Goal: Transaction & Acquisition: Obtain resource

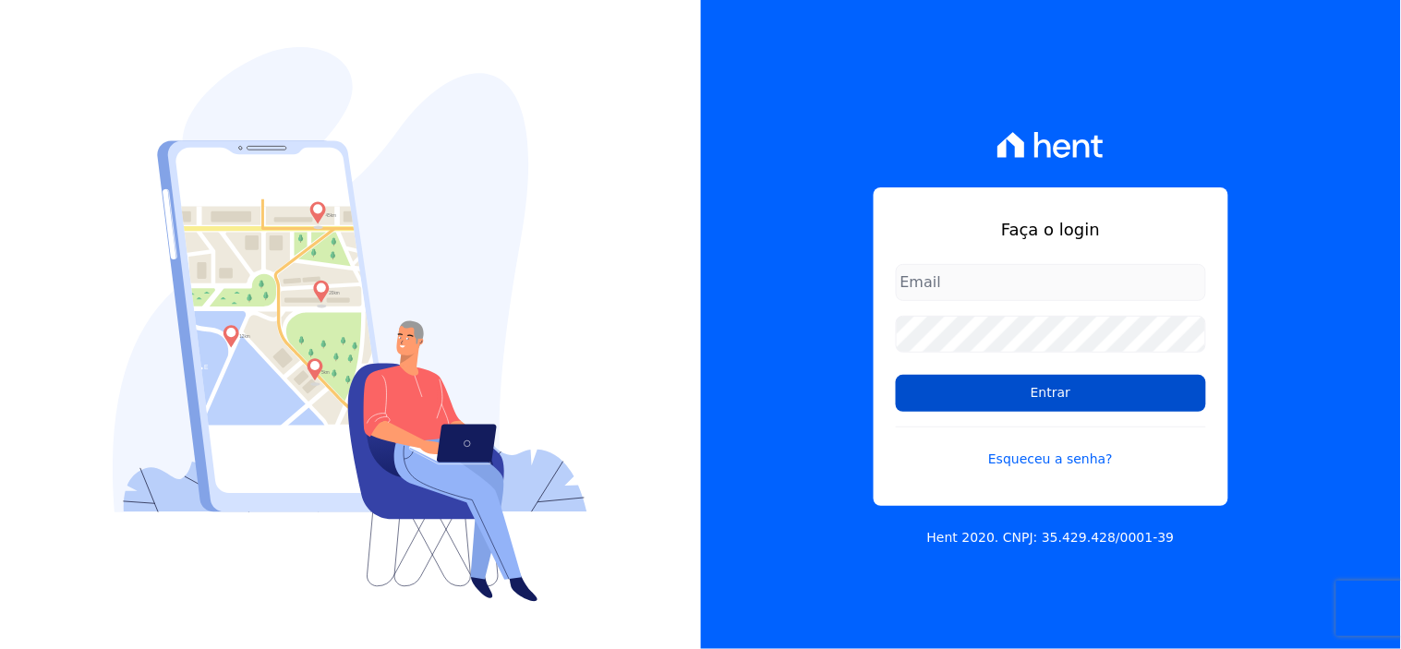
type input "rgsilva@genesisempreendimentos.com.br"
click at [956, 393] on input "Entrar" at bounding box center [1051, 393] width 310 height 37
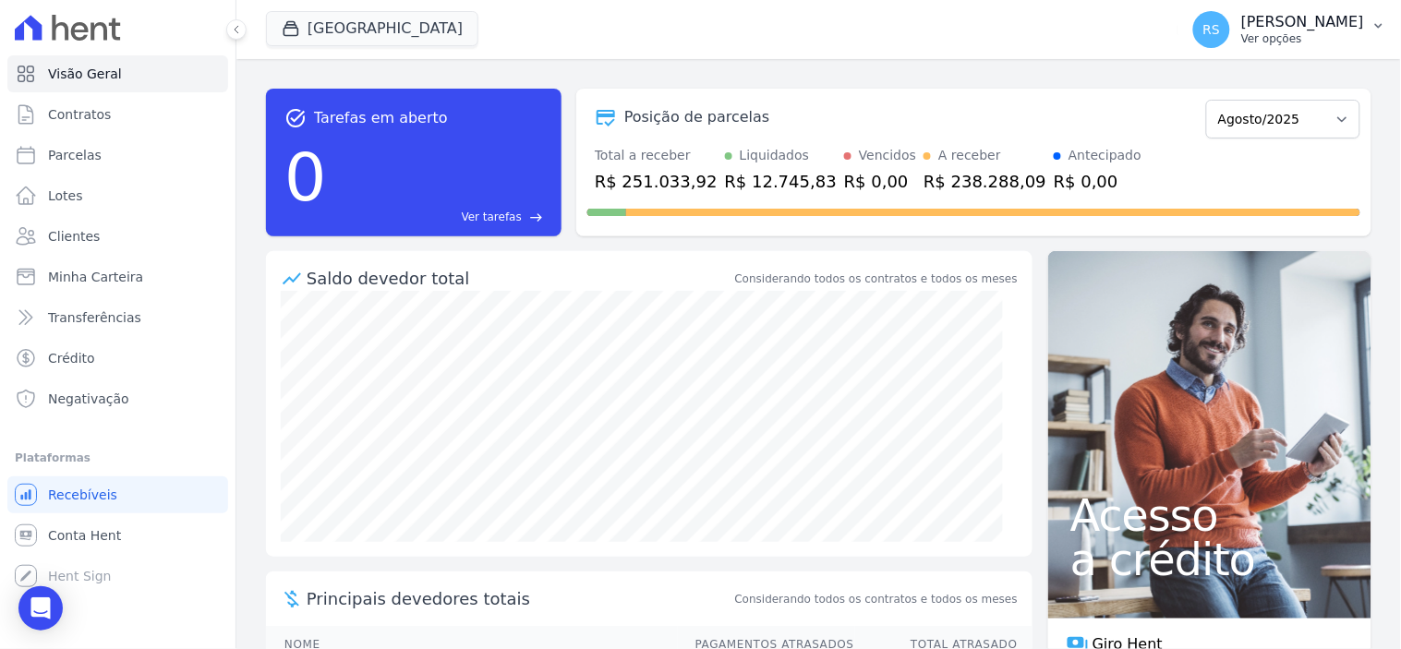
click at [1270, 21] on div "RS [PERSON_NAME] Ver opções" at bounding box center [1278, 29] width 171 height 37
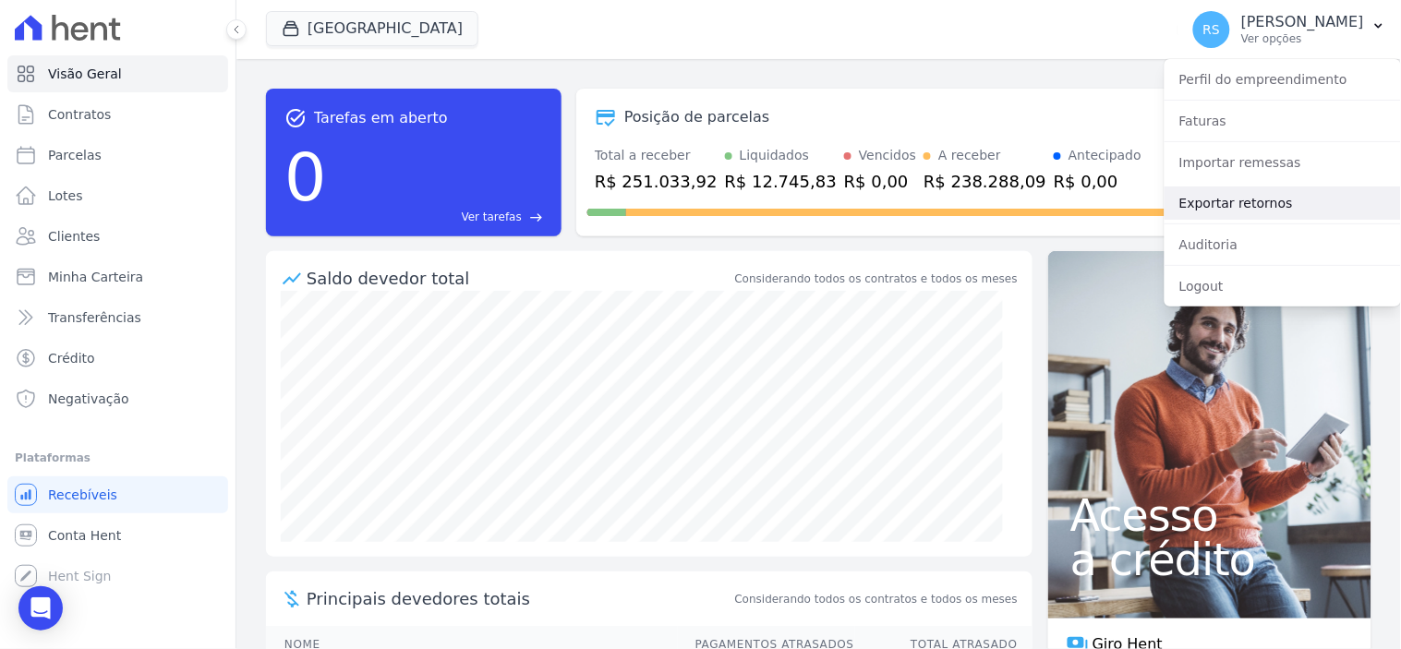
click at [1277, 187] on link "Exportar retornos" at bounding box center [1283, 203] width 236 height 33
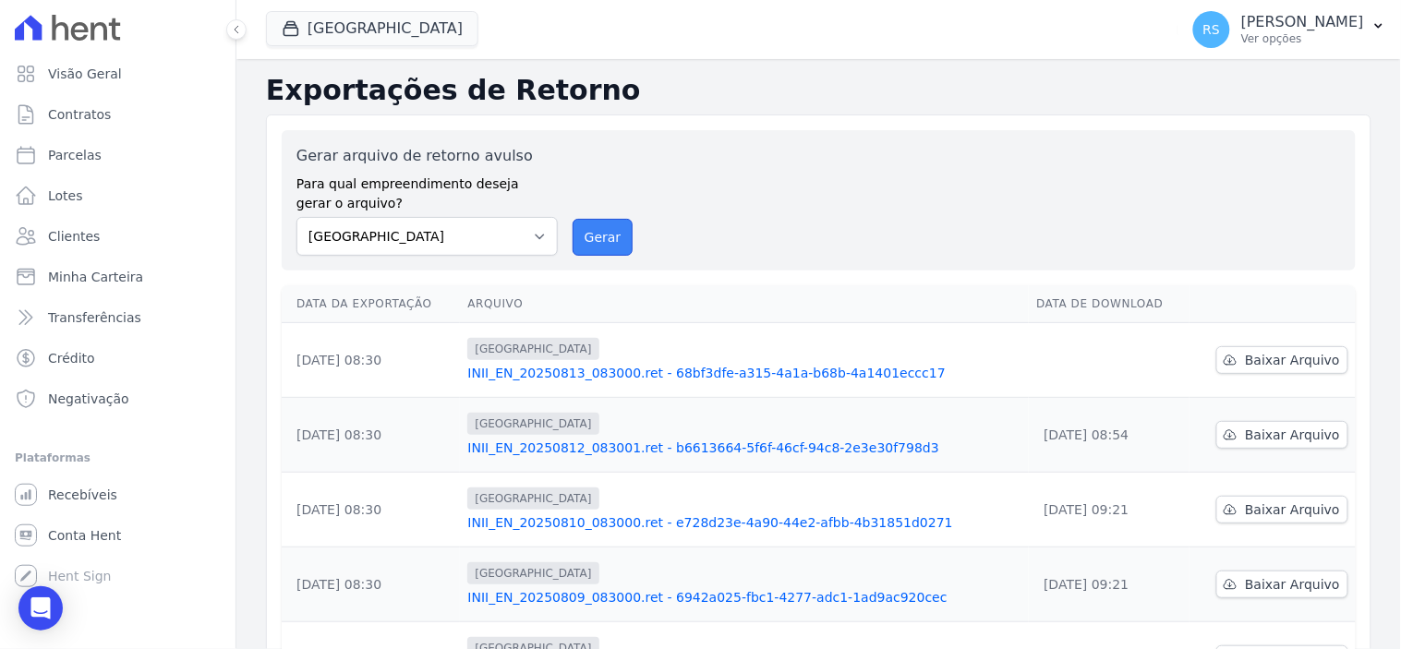
click at [591, 237] on button "Gerar" at bounding box center [603, 237] width 61 height 37
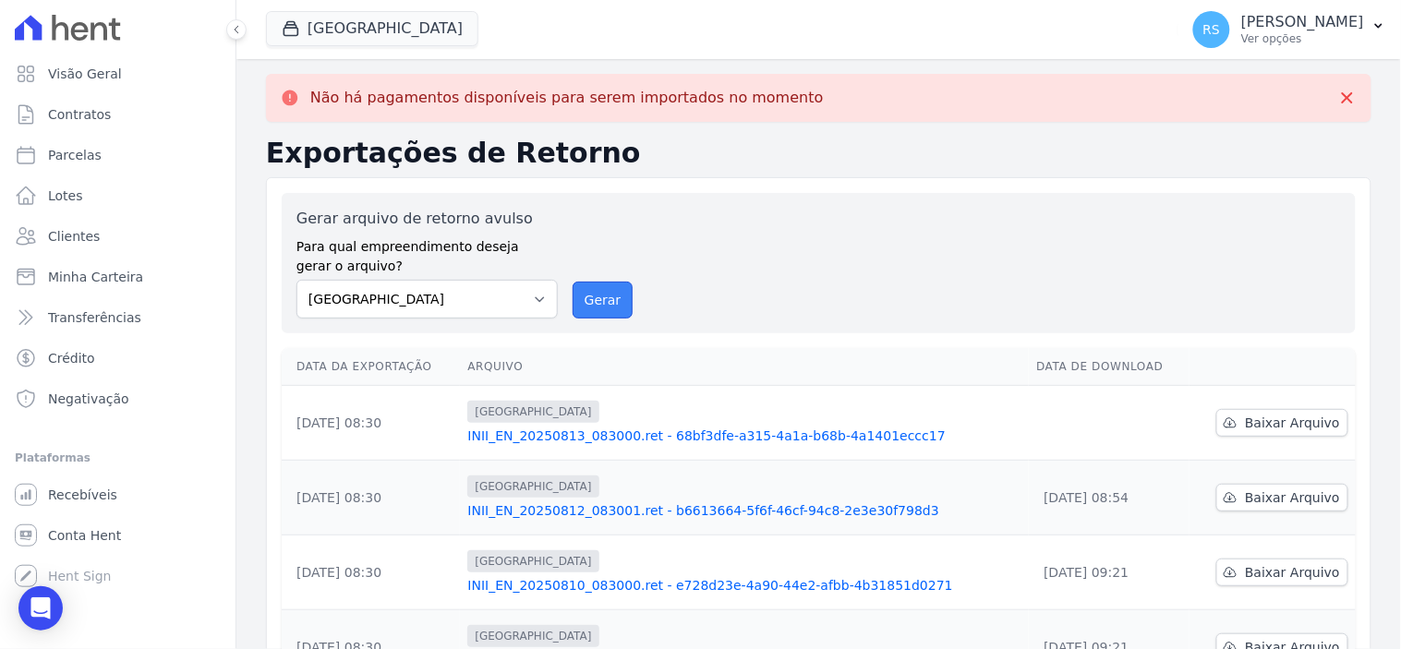
click at [594, 308] on button "Gerar" at bounding box center [603, 300] width 61 height 37
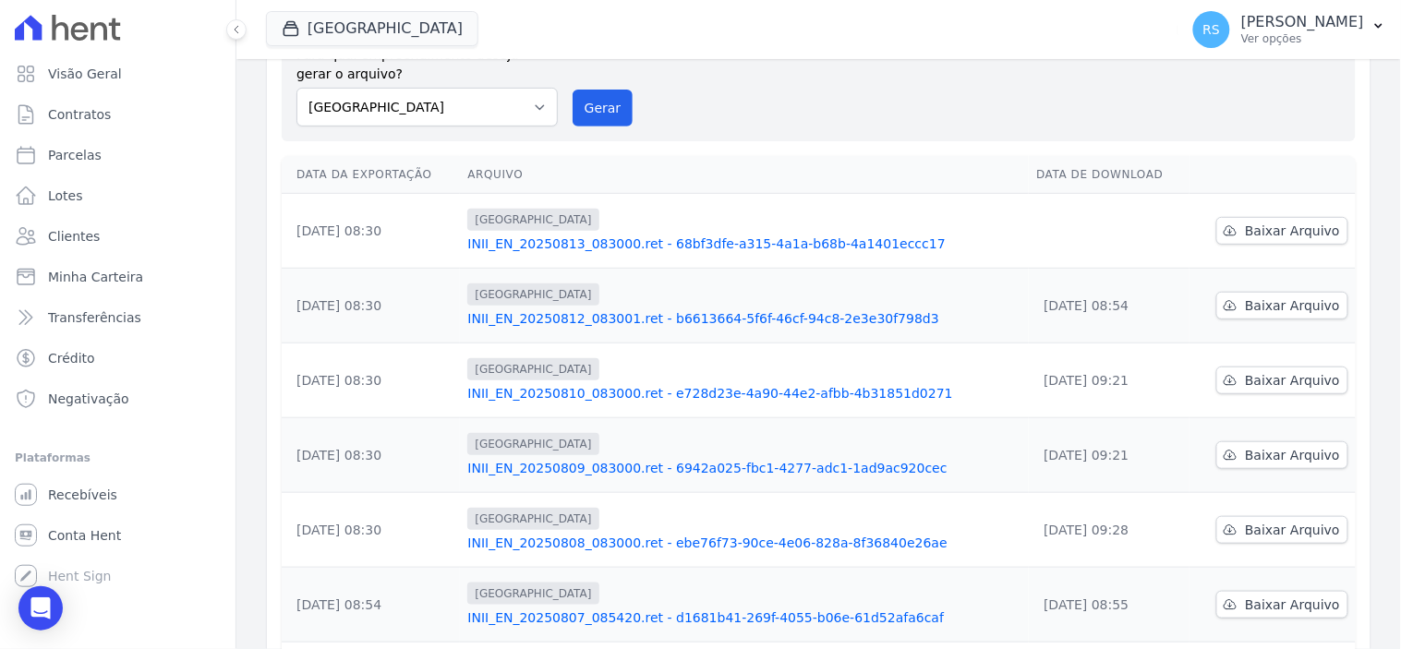
scroll to position [205, 0]
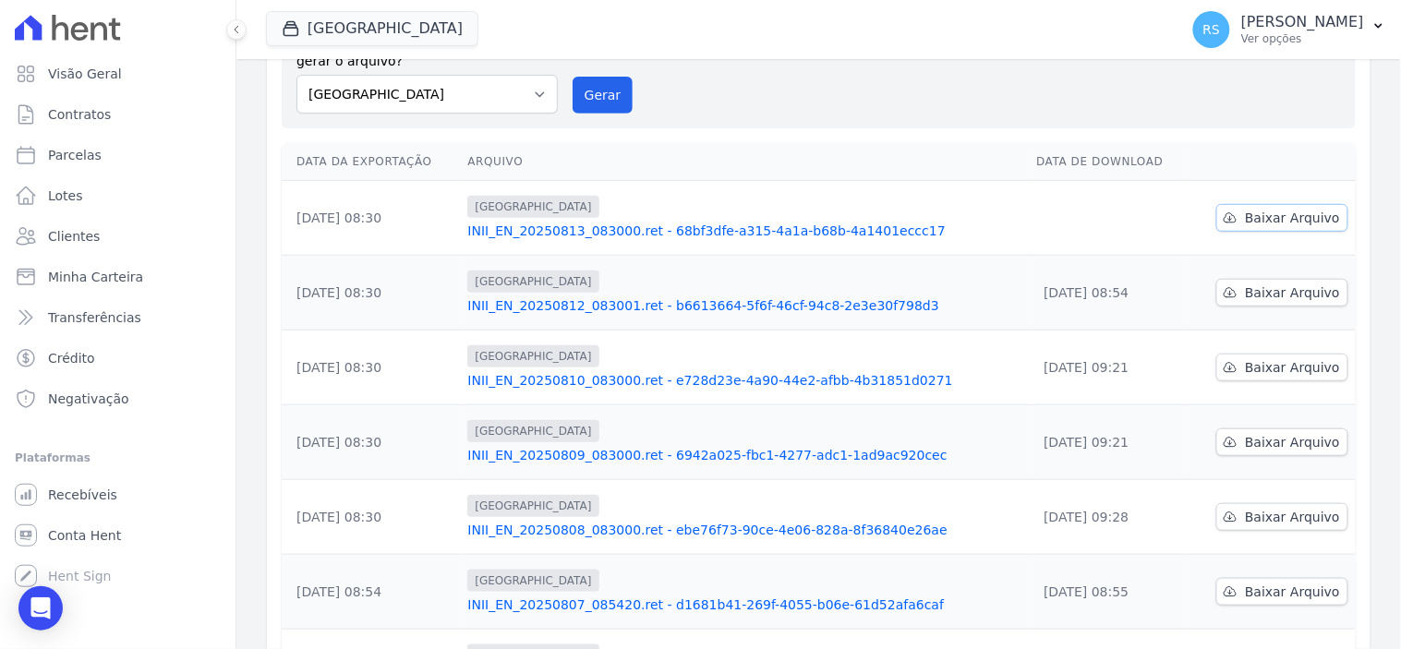
click at [1302, 212] on span "Baixar Arquivo" at bounding box center [1292, 218] width 95 height 18
click at [87, 529] on span "Conta Hent" at bounding box center [84, 535] width 73 height 18
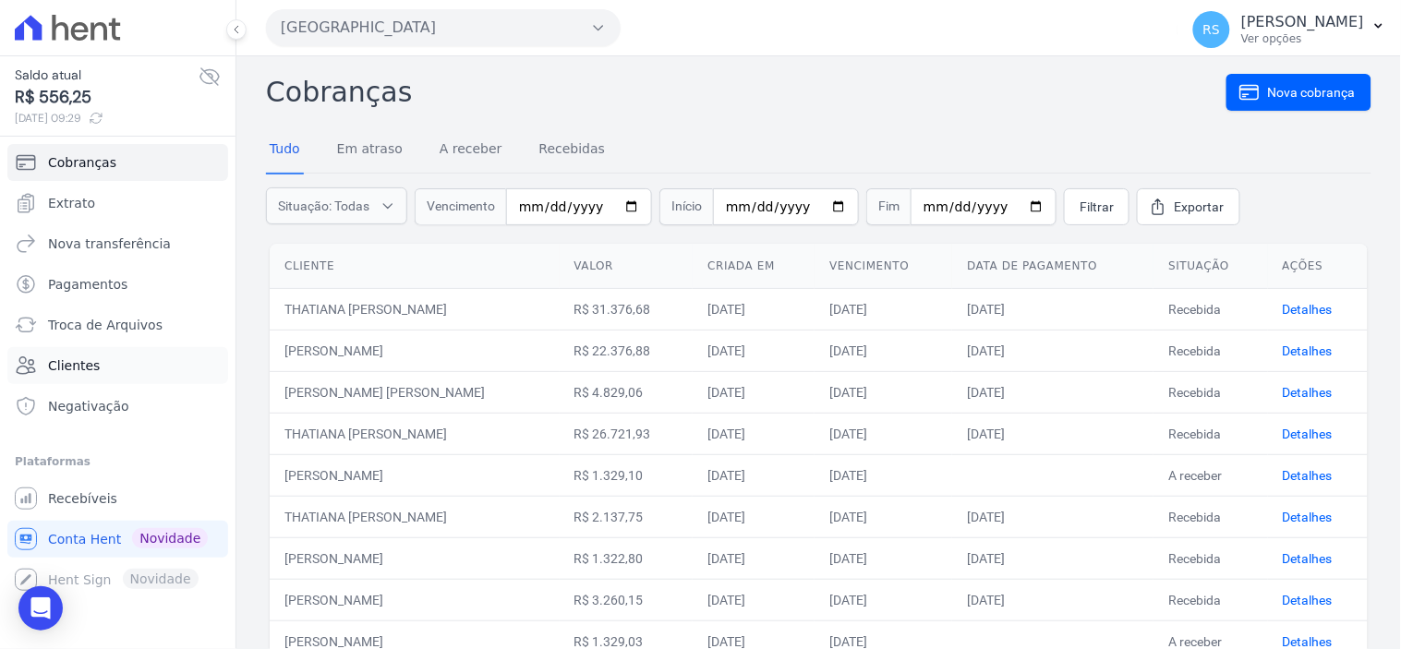
click at [77, 352] on link "Clientes" at bounding box center [117, 365] width 221 height 37
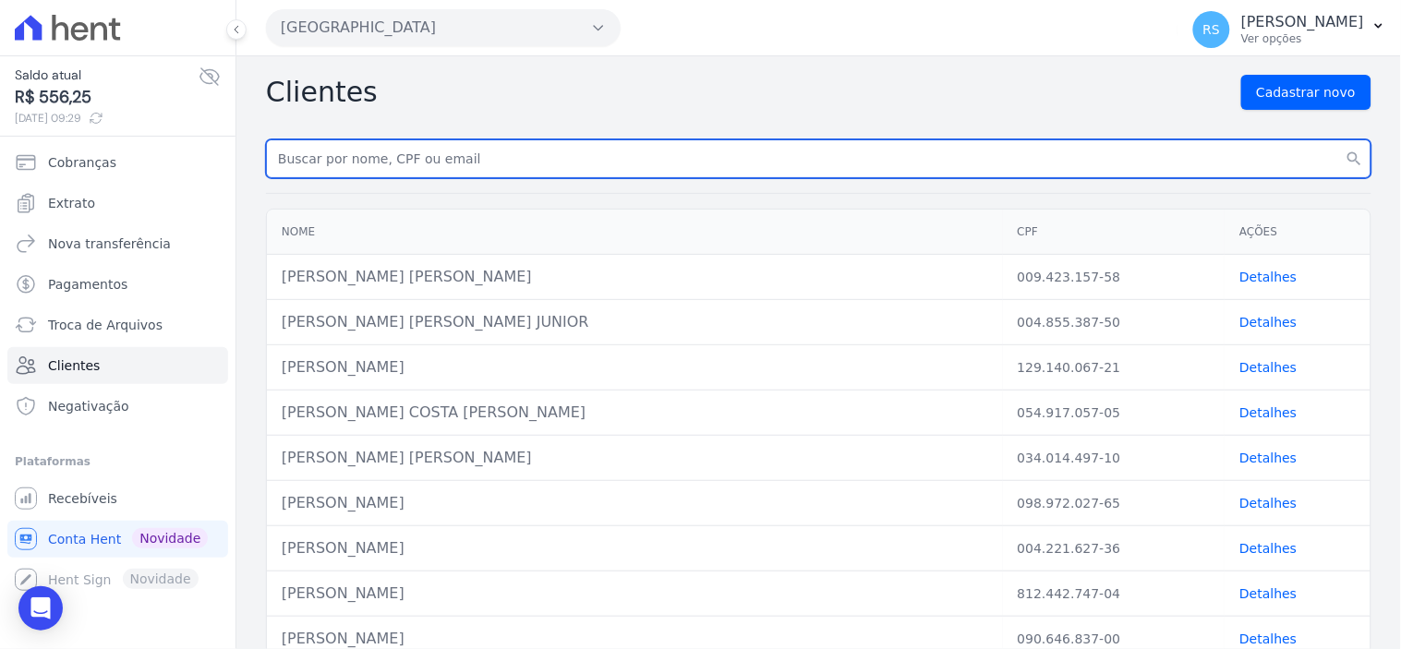
click at [541, 163] on input "text" at bounding box center [819, 158] width 1106 height 39
type input "[PERSON_NAME]"
click at [1338, 139] on button "search" at bounding box center [1354, 158] width 33 height 39
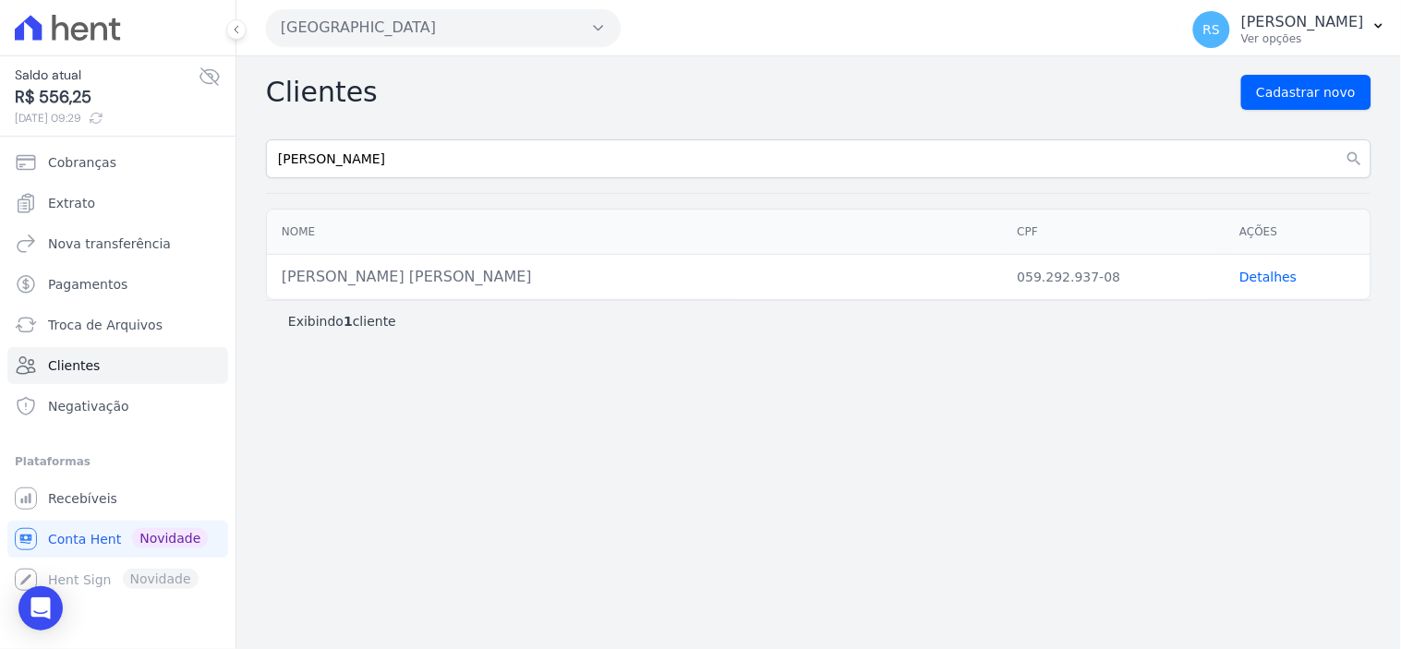
click at [1273, 280] on link "Detalhes" at bounding box center [1267, 277] width 57 height 15
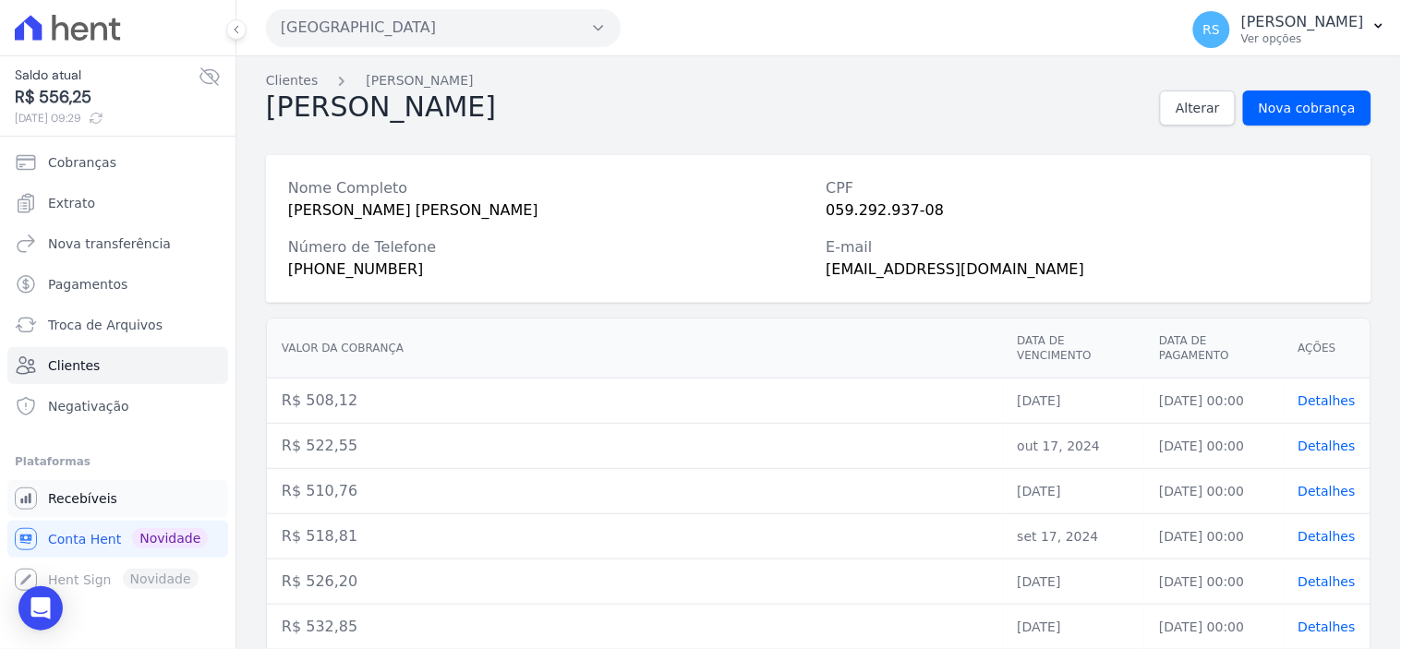
click at [115, 503] on link "Recebíveis" at bounding box center [117, 498] width 221 height 37
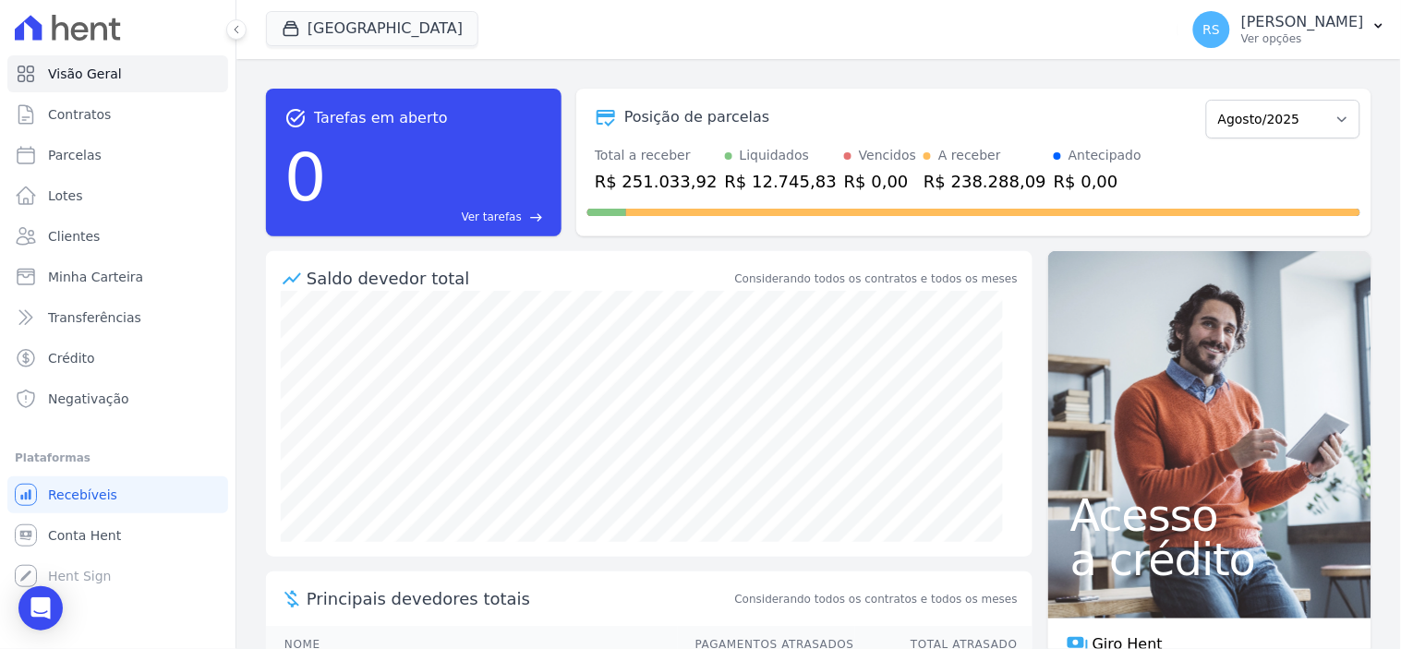
click at [1356, 25] on p "[PERSON_NAME]" at bounding box center [1302, 22] width 123 height 18
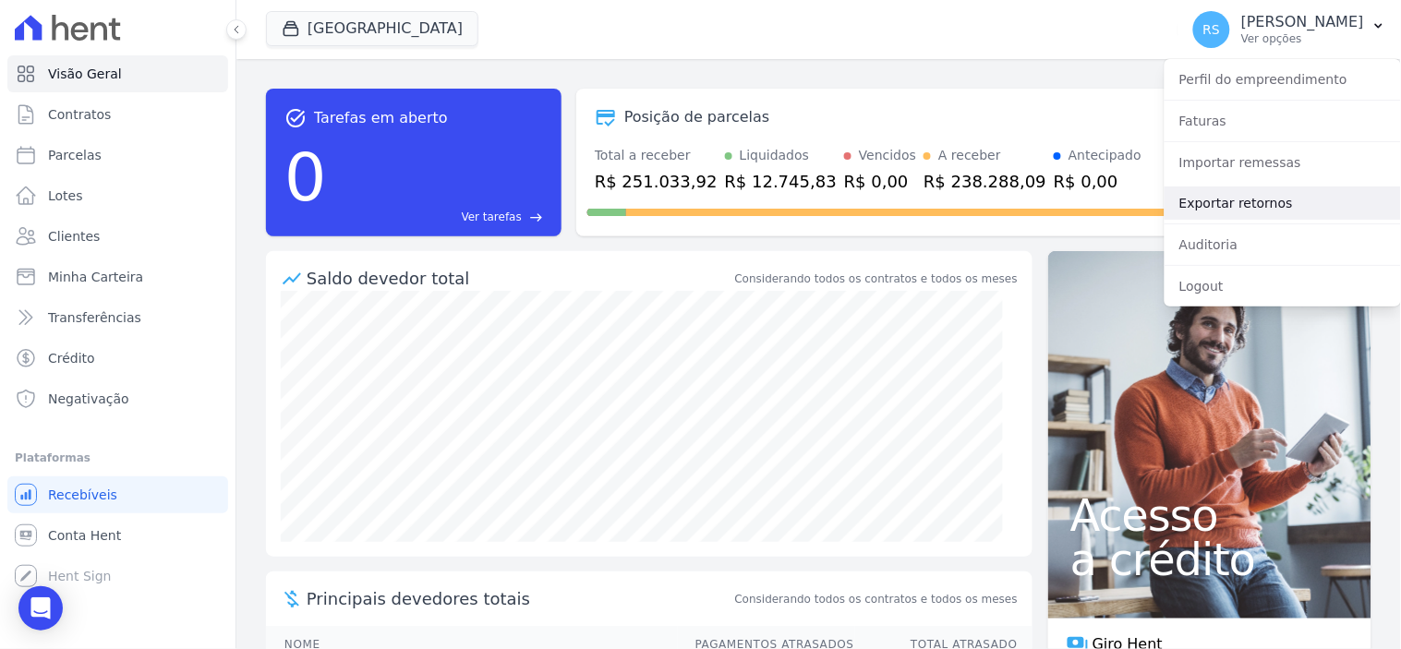
click at [1297, 204] on link "Exportar retornos" at bounding box center [1283, 203] width 236 height 33
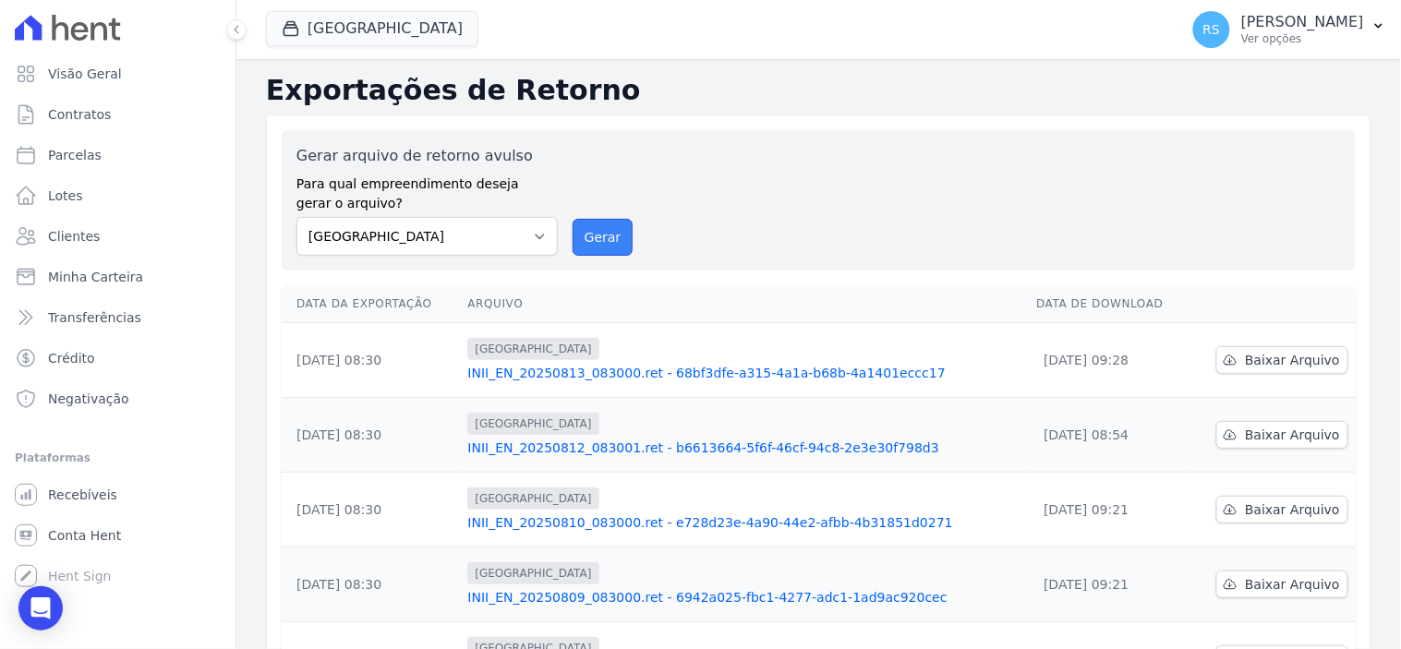
click at [589, 232] on button "Gerar" at bounding box center [603, 237] width 61 height 37
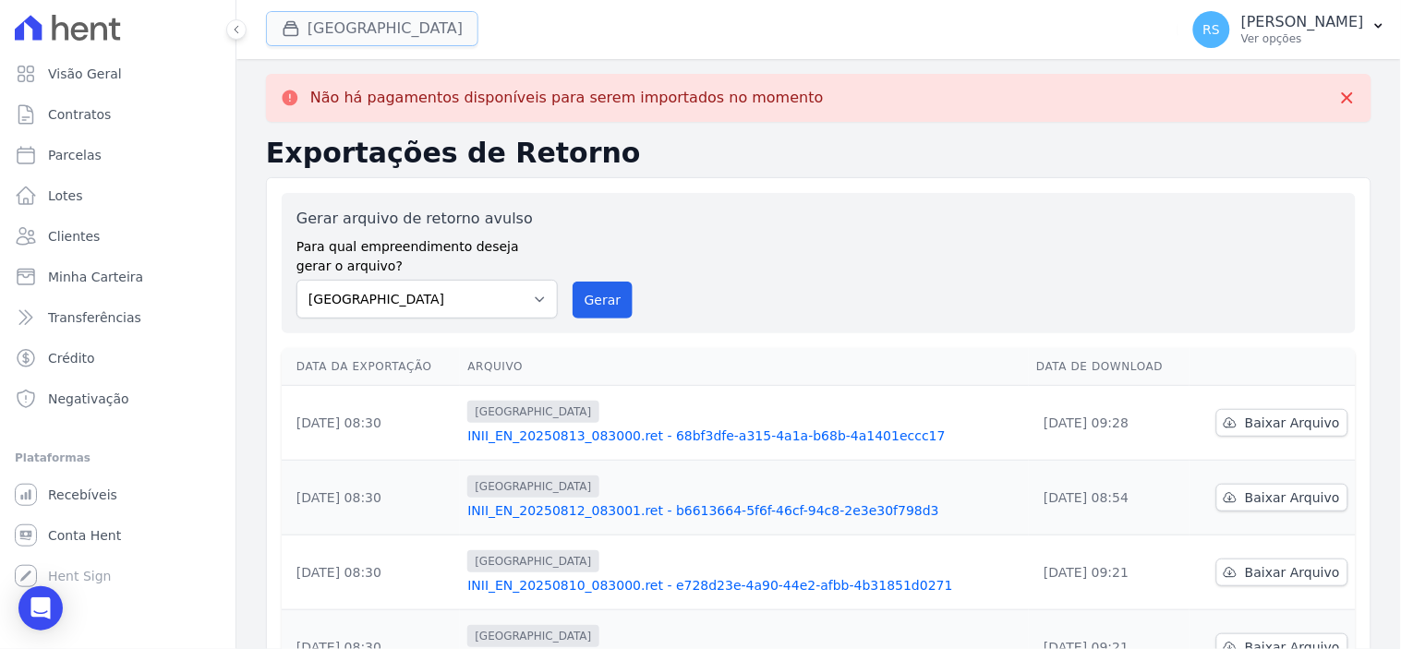
click at [405, 31] on button "[GEOGRAPHIC_DATA]" at bounding box center [372, 28] width 212 height 35
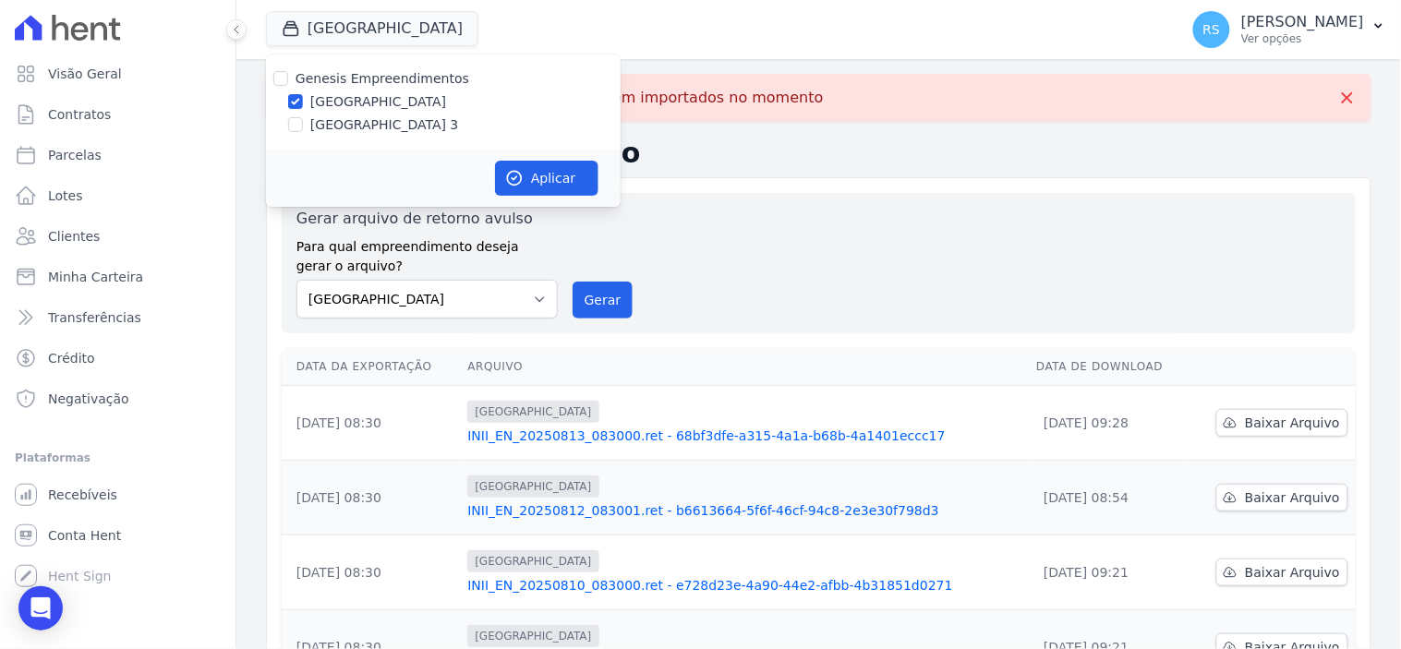
click at [333, 133] on label "[GEOGRAPHIC_DATA] 3" at bounding box center [384, 124] width 149 height 19
click at [303, 132] on input "[GEOGRAPHIC_DATA] 3" at bounding box center [295, 124] width 15 height 15
checkbox input "true"
drag, startPoint x: 335, startPoint y: 102, endPoint x: 367, endPoint y: 134, distance: 45.1
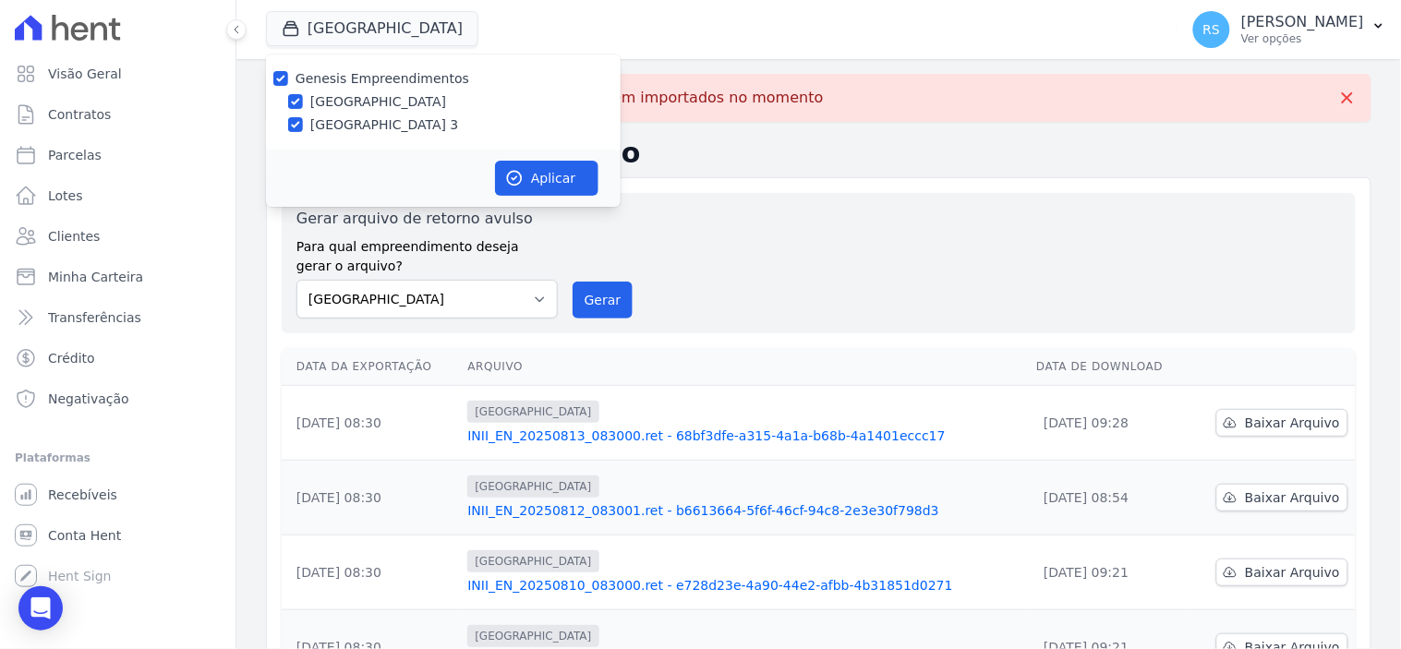
click at [335, 100] on label "[GEOGRAPHIC_DATA]" at bounding box center [378, 101] width 136 height 19
click at [303, 100] on input "[GEOGRAPHIC_DATA]" at bounding box center [295, 101] width 15 height 15
checkbox input "false"
click at [517, 150] on div "Aplicar" at bounding box center [443, 178] width 355 height 57
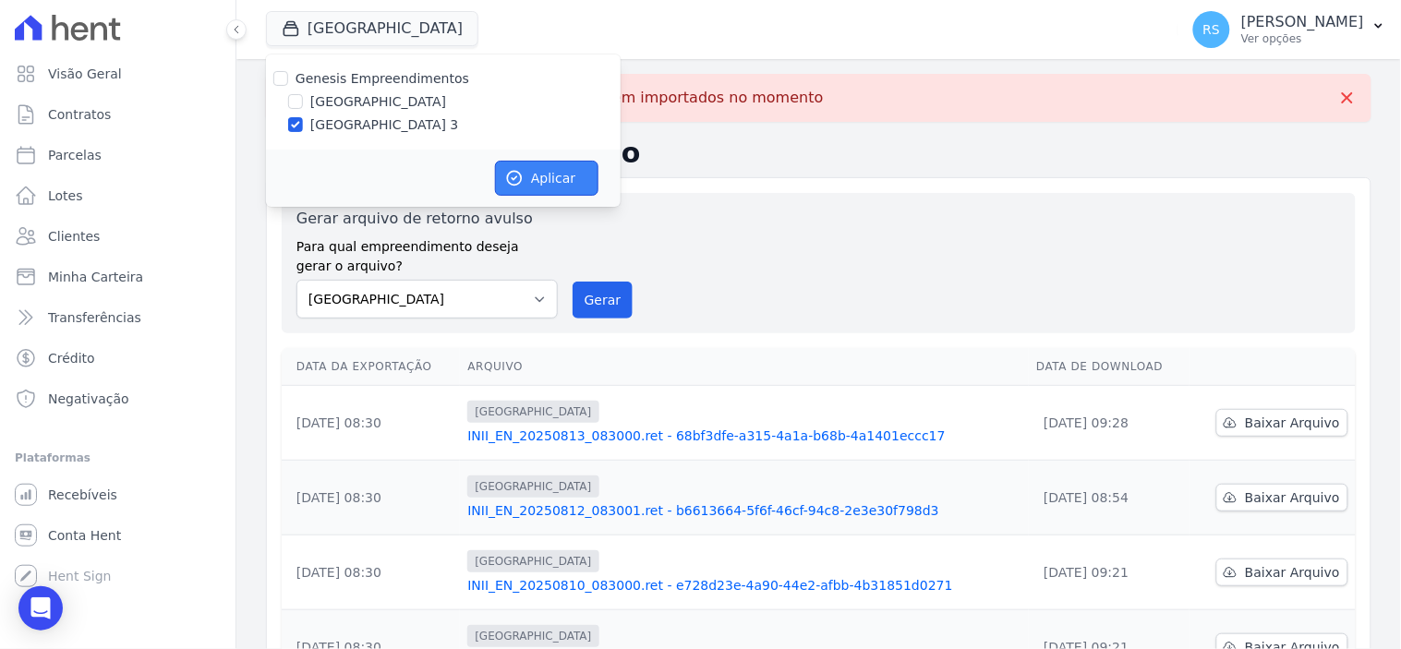
click at [521, 163] on button "Aplicar" at bounding box center [546, 178] width 103 height 35
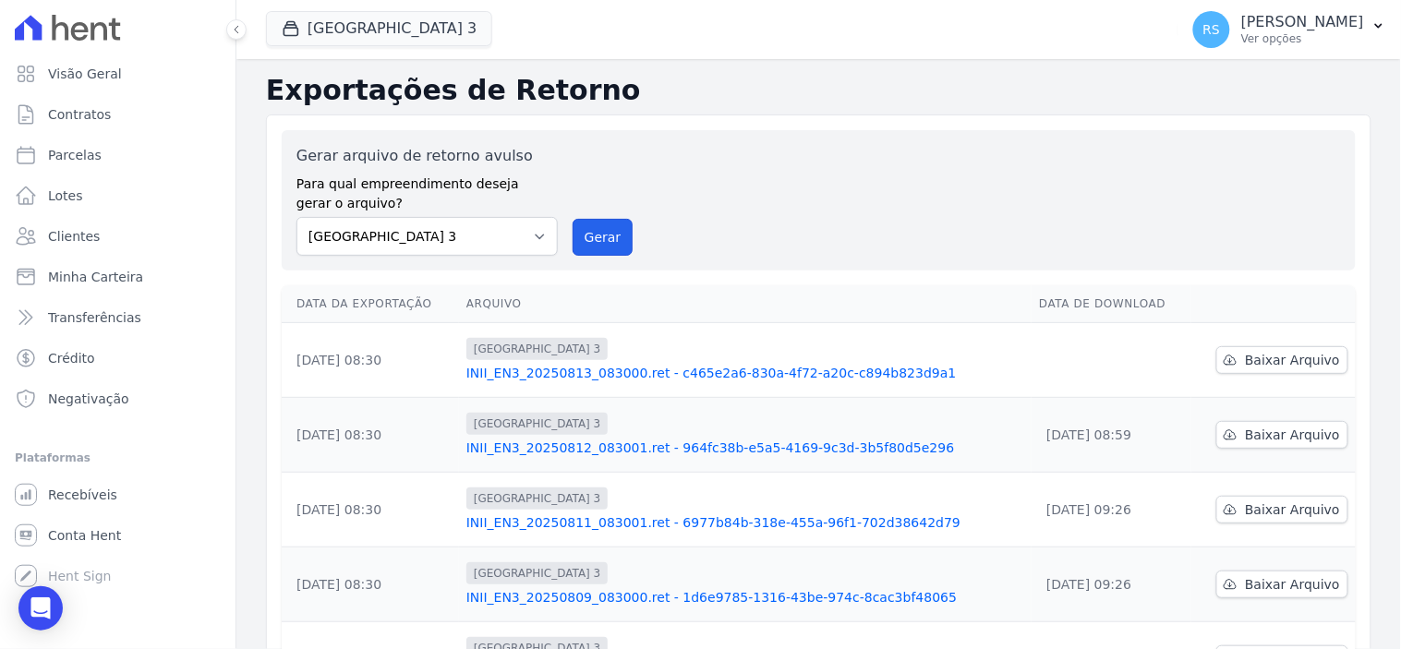
drag, startPoint x: 587, startPoint y: 242, endPoint x: 760, endPoint y: 185, distance: 182.0
click at [589, 243] on button "Gerar" at bounding box center [603, 237] width 61 height 37
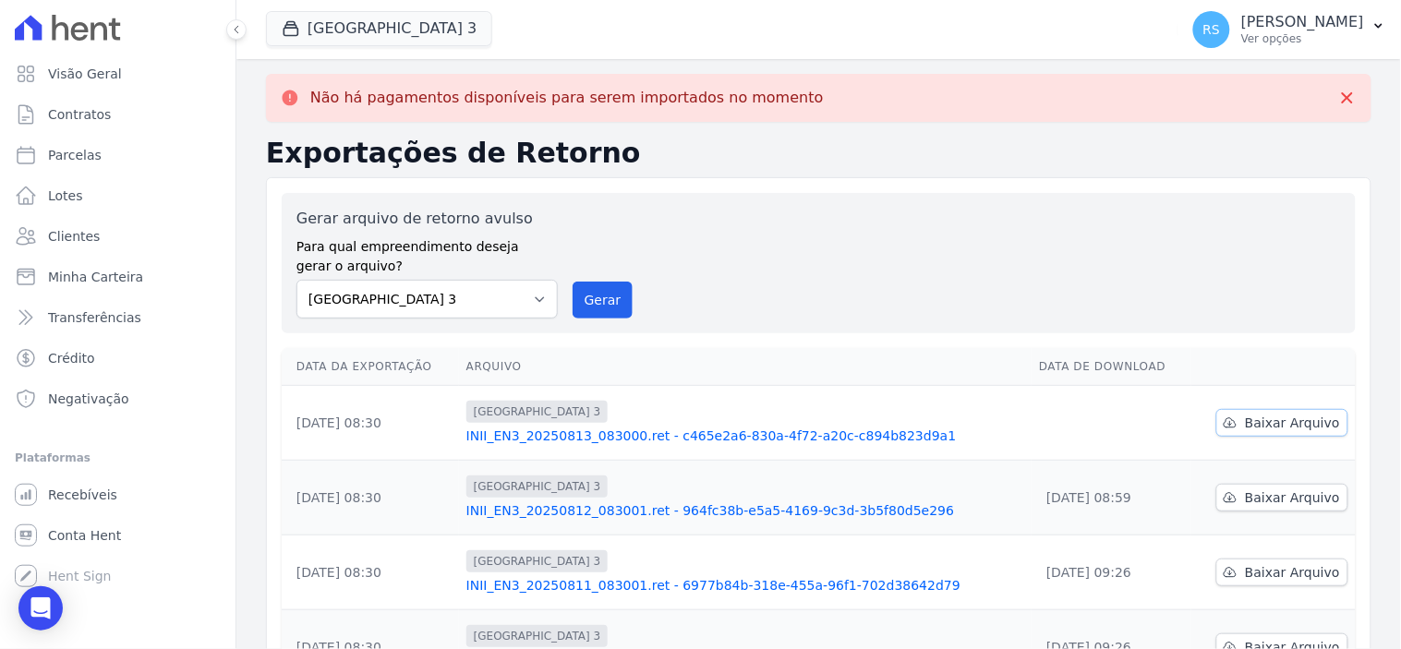
click at [1284, 429] on span "Baixar Arquivo" at bounding box center [1292, 423] width 95 height 18
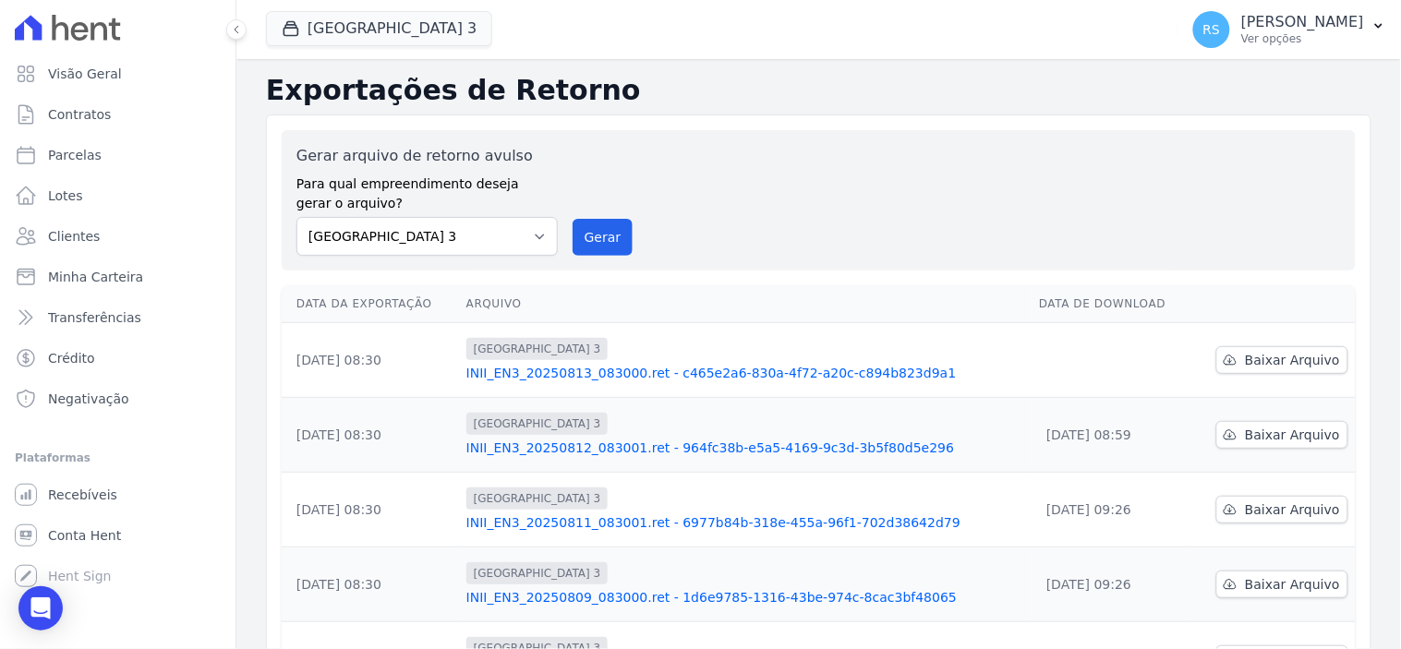
drag, startPoint x: 677, startPoint y: 315, endPoint x: 671, endPoint y: 279, distance: 36.6
click at [676, 308] on th "Arquivo" at bounding box center [745, 304] width 573 height 38
click at [585, 232] on button "Gerar" at bounding box center [603, 237] width 61 height 37
